Goal: Communication & Community: Share content

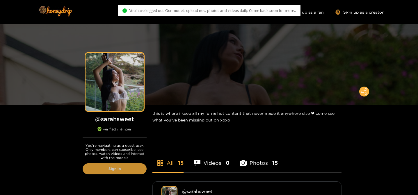
click at [109, 164] on link "Sign in" at bounding box center [115, 168] width 64 height 11
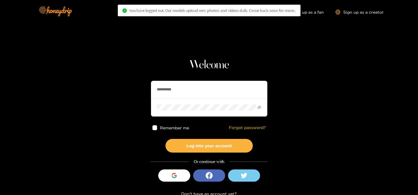
drag, startPoint x: 150, startPoint y: 90, endPoint x: 122, endPoint y: 84, distance: 27.9
click at [122, 84] on section "**********" at bounding box center [209, 103] width 418 height 207
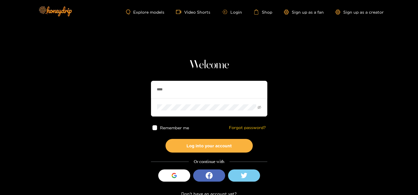
type input "**********"
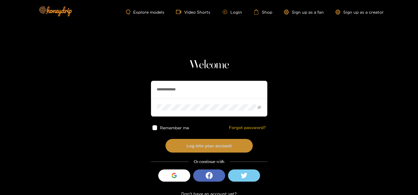
click at [183, 145] on button "Log into your account" at bounding box center [208, 146] width 87 height 14
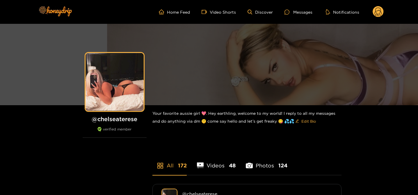
click at [293, 15] on ul "Home Feed Video Shorts Discover Messages Notifications" at bounding box center [271, 12] width 225 height 12
click at [293, 12] on div at bounding box center [288, 12] width 9 height 5
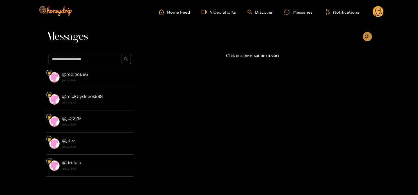
click at [363, 36] on button "button" at bounding box center [366, 36] width 9 height 9
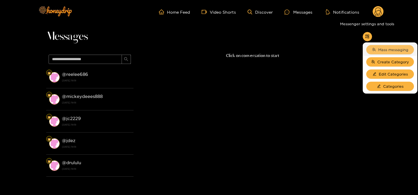
click at [372, 49] on icon "team" at bounding box center [374, 50] width 4 height 4
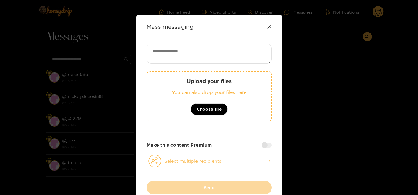
click at [162, 166] on button "Select multiple recipients" at bounding box center [208, 160] width 125 height 13
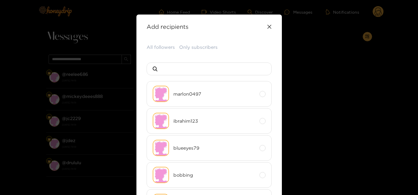
click at [160, 47] on button "All followers" at bounding box center [160, 47] width 28 height 7
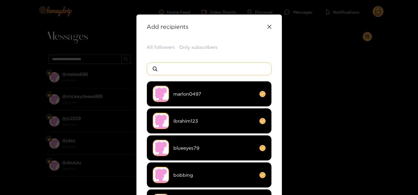
click at [164, 66] on input at bounding box center [211, 69] width 102 height 12
click at [167, 69] on input at bounding box center [211, 69] width 102 height 12
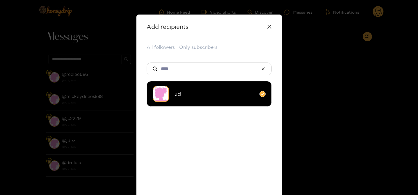
click at [181, 85] on li "luci" at bounding box center [208, 94] width 125 height 26
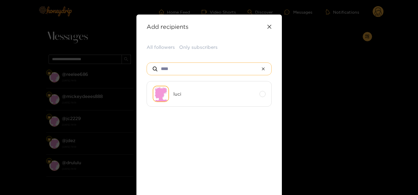
drag, startPoint x: 169, startPoint y: 69, endPoint x: 144, endPoint y: 67, distance: 24.8
click at [147, 67] on div "****" at bounding box center [208, 68] width 125 height 13
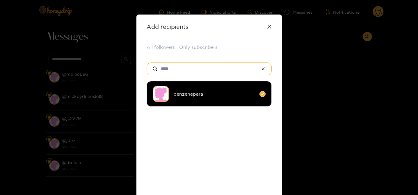
type input "****"
click at [199, 99] on li "benzenepara" at bounding box center [208, 94] width 125 height 26
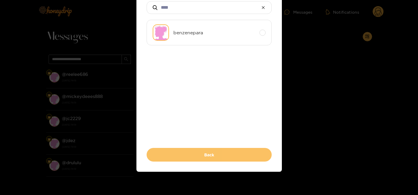
click at [196, 154] on button "Back" at bounding box center [208, 155] width 125 height 14
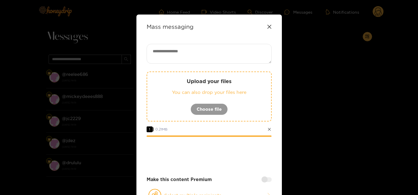
click at [208, 55] on textarea at bounding box center [208, 54] width 125 height 20
type textarea "**********"
click at [263, 181] on div at bounding box center [266, 179] width 10 height 5
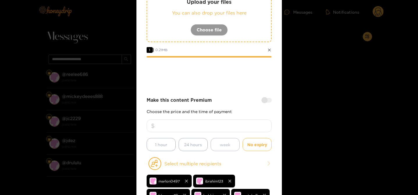
scroll to position [86, 0]
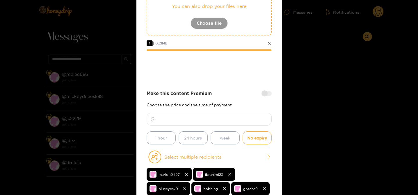
click at [214, 119] on input "number" at bounding box center [208, 119] width 125 height 13
type input "**"
click at [211, 99] on div "Make this content Premium Choose the price and the time of payment ** 1 hour 24…" at bounding box center [208, 117] width 125 height 54
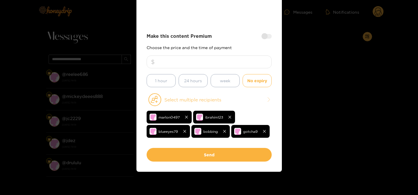
click at [189, 99] on button "Select multiple recipients" at bounding box center [208, 99] width 125 height 13
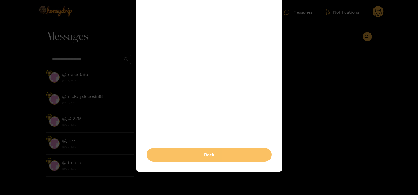
click at [185, 153] on button "Back" at bounding box center [208, 155] width 125 height 14
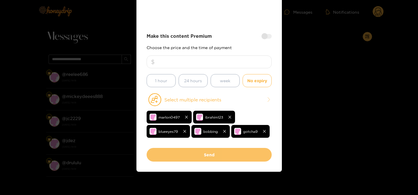
click at [198, 157] on button "Send" at bounding box center [208, 155] width 125 height 14
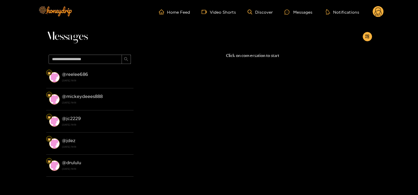
scroll to position [81, 0]
click at [376, 12] on circle at bounding box center [377, 11] width 11 height 11
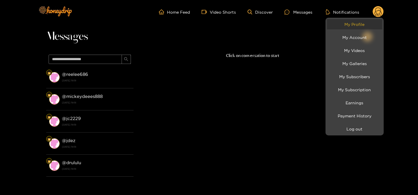
click at [369, 22] on link "My Profile" at bounding box center [354, 24] width 55 height 10
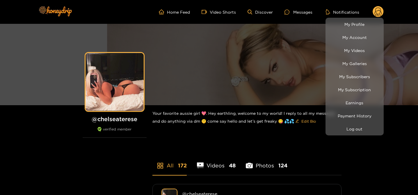
click at [256, 85] on div at bounding box center [209, 97] width 418 height 195
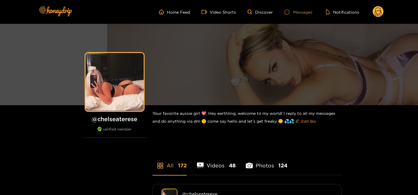
click at [302, 10] on div "Messages" at bounding box center [298, 12] width 28 height 7
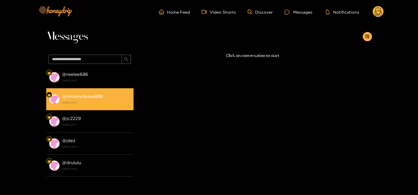
click at [108, 94] on div "@ mickeydeees888 16 August 2025 21:07" at bounding box center [96, 99] width 69 height 13
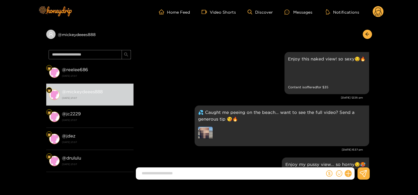
scroll to position [1276, 0]
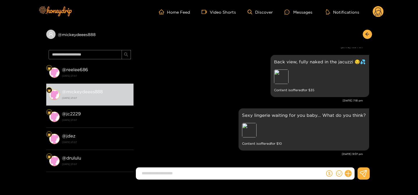
click at [374, 12] on circle at bounding box center [377, 11] width 11 height 11
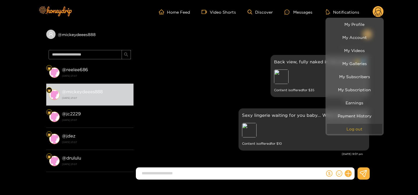
click at [356, 128] on button "Log out" at bounding box center [354, 129] width 55 height 10
